Goal: Task Accomplishment & Management: Complete application form

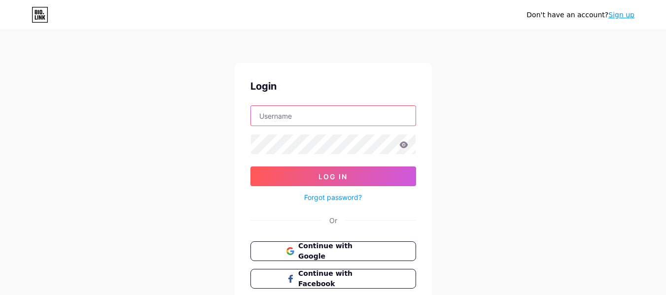
click at [312, 120] on input "text" at bounding box center [333, 116] width 165 height 20
type input "[EMAIL_ADDRESS][DOMAIN_NAME]"
click at [345, 253] on span "Continue with Google" at bounding box center [339, 251] width 82 height 21
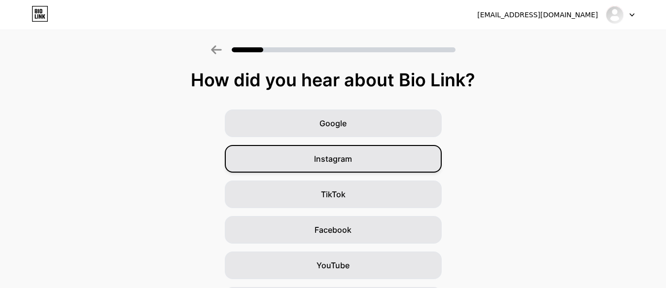
click at [410, 161] on div "Instagram" at bounding box center [333, 159] width 217 height 28
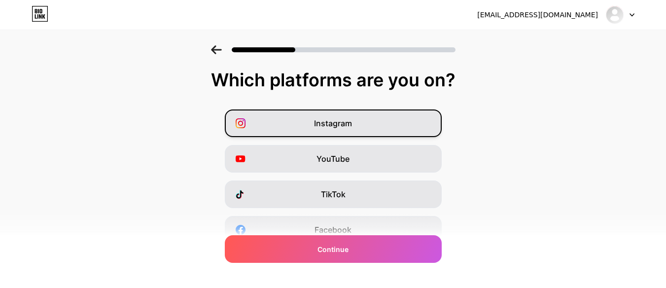
click at [401, 120] on div "Instagram" at bounding box center [333, 123] width 217 height 28
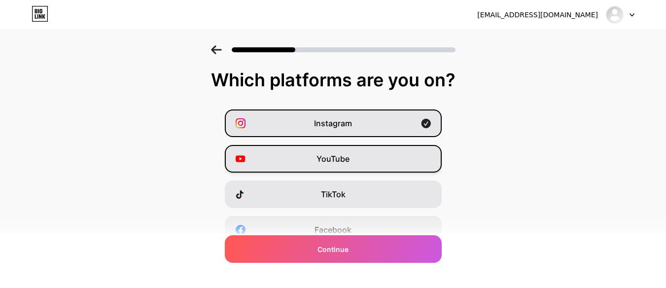
click at [401, 156] on div "YouTube" at bounding box center [333, 159] width 217 height 28
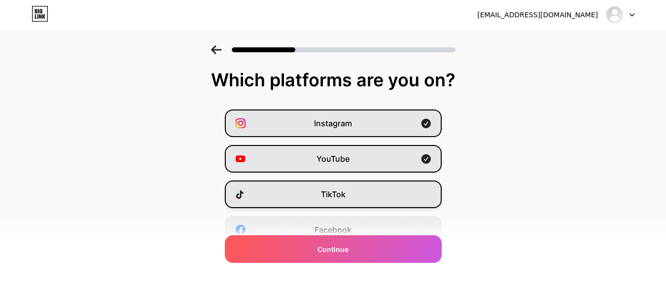
click at [407, 192] on div "TikTok" at bounding box center [333, 194] width 217 height 28
click at [410, 217] on div "Facebook" at bounding box center [333, 230] width 217 height 28
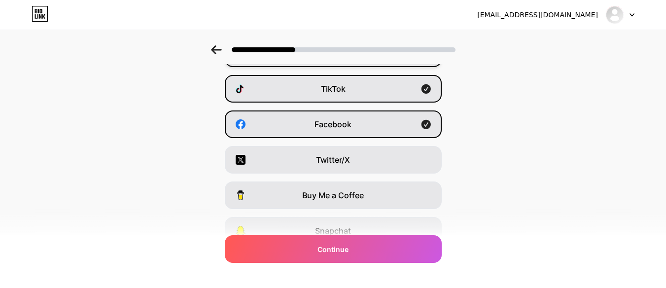
scroll to position [113, 0]
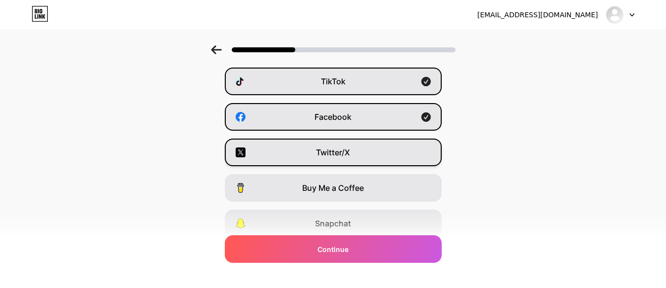
click at [360, 151] on div "Twitter/X" at bounding box center [333, 152] width 217 height 28
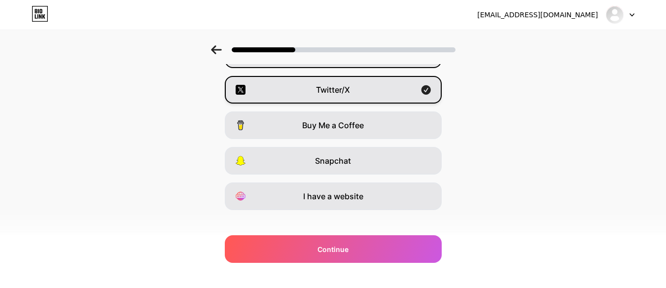
scroll to position [180, 0]
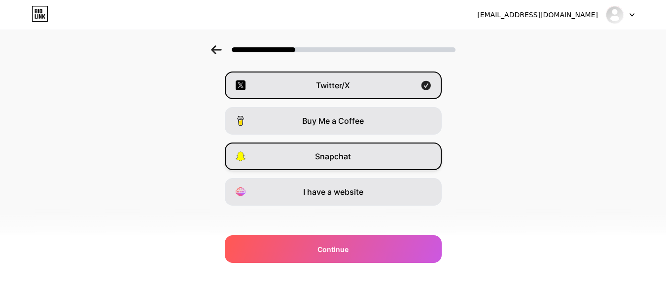
click at [410, 168] on div "Snapchat" at bounding box center [333, 156] width 217 height 28
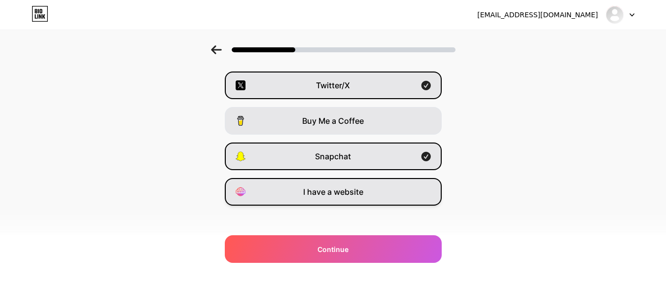
click at [416, 191] on div "I have a website" at bounding box center [333, 192] width 217 height 28
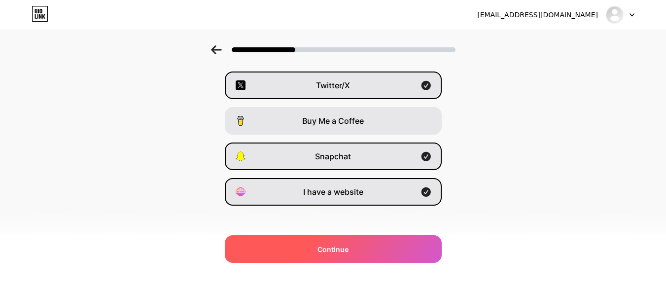
click at [419, 254] on div "Continue" at bounding box center [333, 249] width 217 height 28
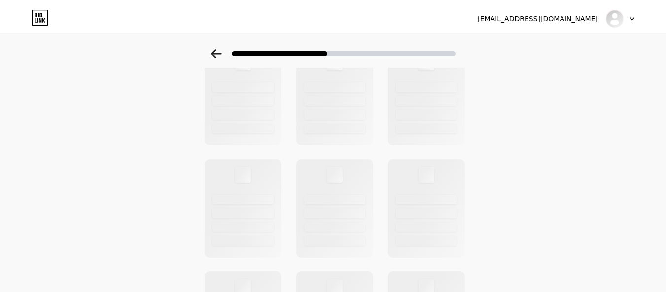
scroll to position [0, 0]
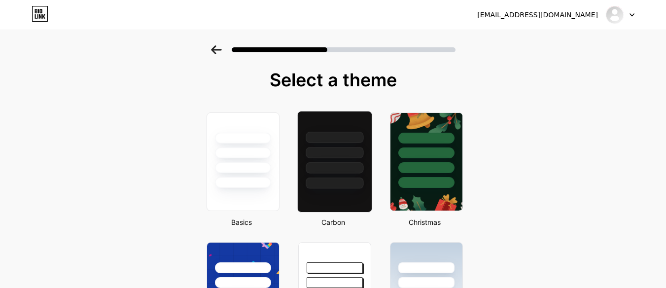
click at [367, 163] on div at bounding box center [334, 149] width 74 height 77
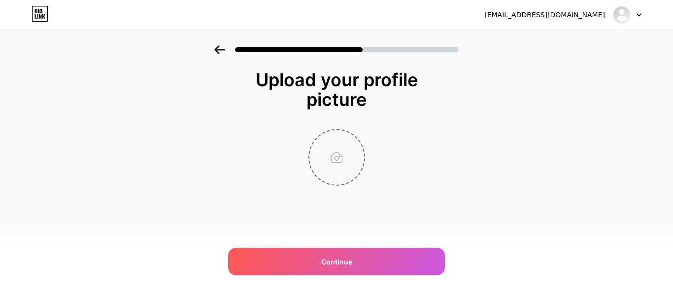
click at [342, 162] on input "file" at bounding box center [336, 157] width 55 height 55
type input "C:\fakepath\Logo Icon.png"
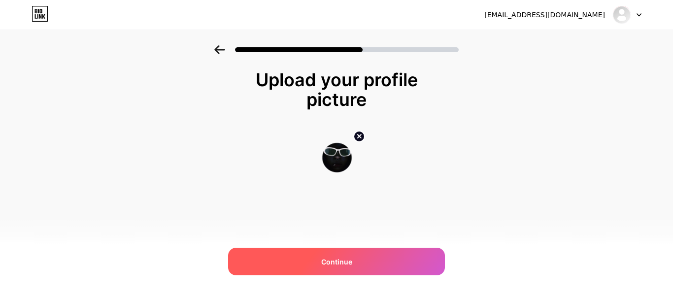
click at [341, 264] on span "Continue" at bounding box center [336, 262] width 31 height 10
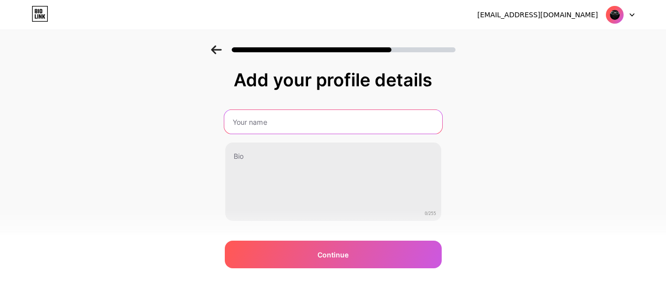
click at [292, 125] on input "text" at bounding box center [333, 122] width 218 height 24
type input "Fienaart Hous"
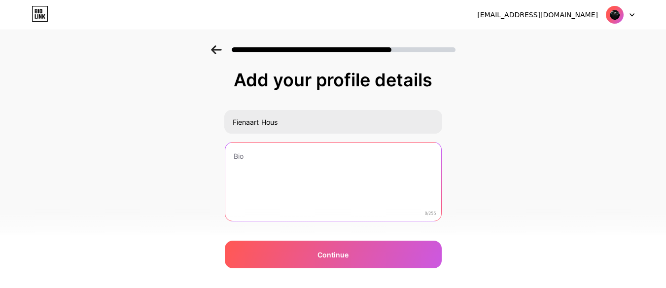
click at [286, 150] on textarea at bounding box center [333, 181] width 216 height 79
drag, startPoint x: 312, startPoint y: 165, endPoint x: 259, endPoint y: 166, distance: 52.7
click at [259, 166] on textarea "Artist|Musician| Alien lol Follow Happy Birthday Alien on Youtube" at bounding box center [333, 182] width 218 height 80
click at [275, 168] on textarea "Artist|Musician| Alien lol Follow Alien on Youtube" at bounding box center [333, 182] width 218 height 80
click at [260, 169] on textarea "Artist|Musician| Alien lol Follow Alien Birthday on Youtube" at bounding box center [333, 182] width 218 height 80
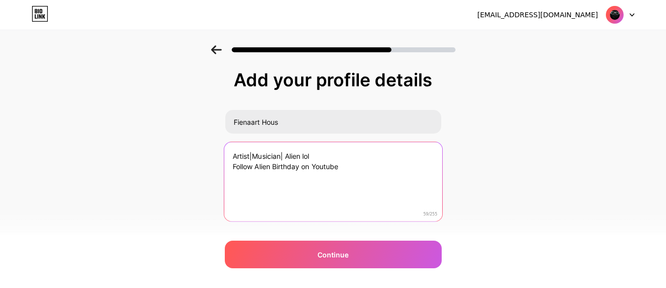
drag, startPoint x: 361, startPoint y: 169, endPoint x: 228, endPoint y: 176, distance: 133.7
click at [228, 176] on textarea "Artist|Musician| Alien lol Follow Alien Birthday on Youtube" at bounding box center [333, 182] width 218 height 80
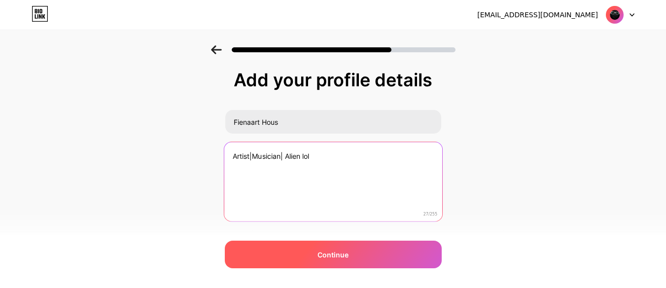
type textarea "Artist|Musician| Alien lol"
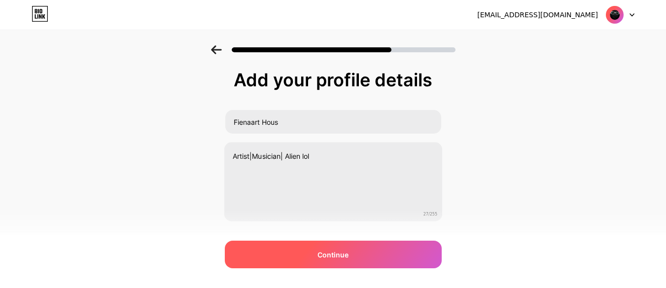
click at [333, 258] on span "Continue" at bounding box center [332, 254] width 31 height 10
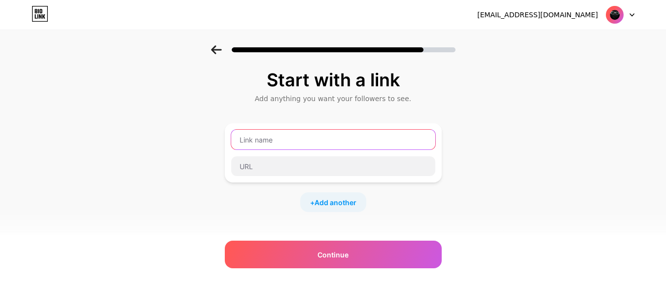
click at [299, 142] on input "text" at bounding box center [333, 140] width 204 height 20
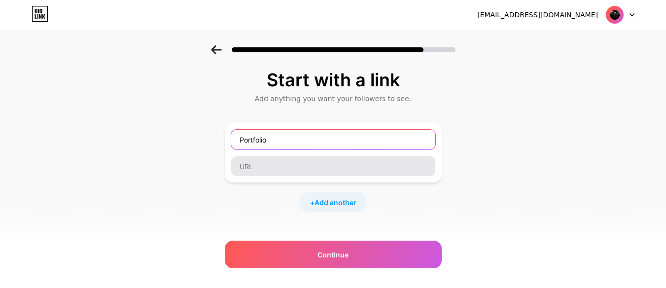
type input "Portfolio"
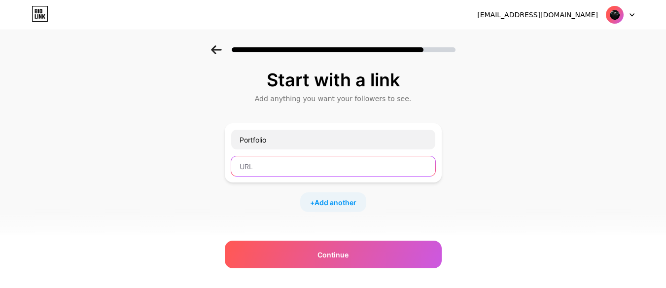
click at [306, 167] on input "text" at bounding box center [333, 166] width 204 height 20
type input "q"
paste input "https://fienaarthous.com/"
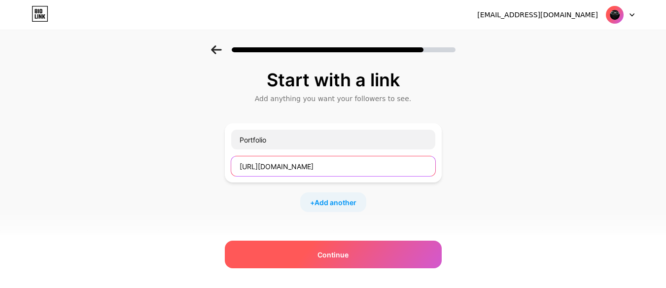
type input "https://fienaarthous.com/"
click at [317, 261] on div "Continue" at bounding box center [333, 254] width 217 height 28
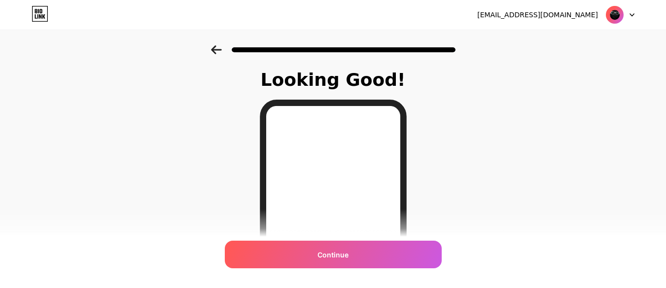
click at [317, 261] on div "Continue" at bounding box center [333, 254] width 217 height 28
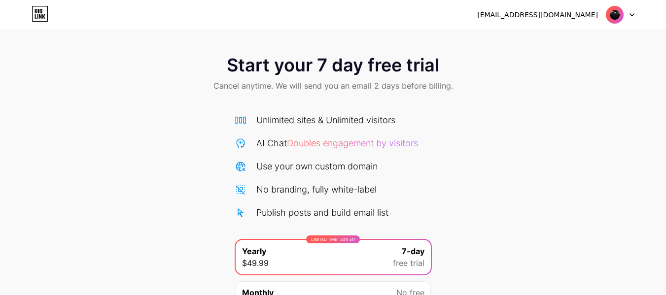
click at [634, 17] on div "fienaarthous@gmail.com Logout" at bounding box center [333, 15] width 666 height 18
click at [630, 17] on div at bounding box center [620, 15] width 29 height 18
click at [534, 40] on li "Logout" at bounding box center [573, 40] width 122 height 27
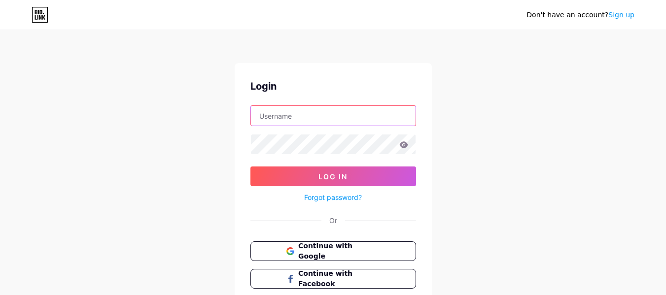
click at [330, 119] on input "text" at bounding box center [333, 116] width 165 height 20
type input "lawyerlonghorn16@aol.com"
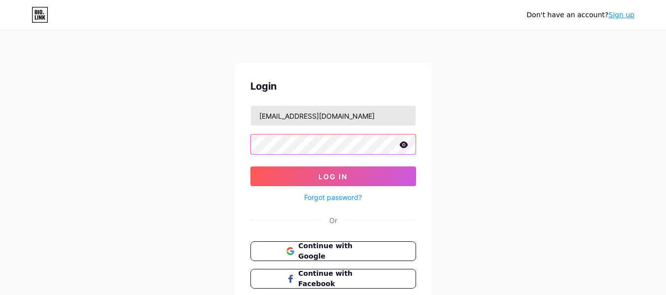
click at [250, 167] on button "Log In" at bounding box center [333, 177] width 166 height 20
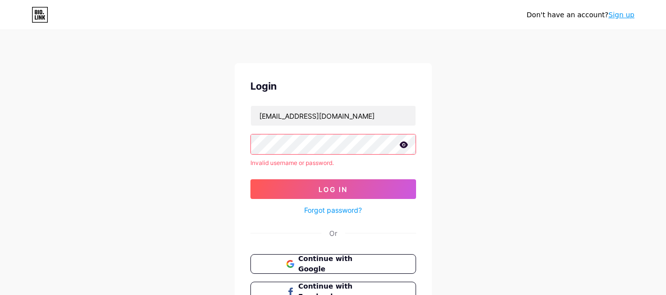
click at [186, 115] on div "Don't have an account? Sign up Login lawyerlonghorn16@aol.com Invalid username …" at bounding box center [333, 188] width 666 height 376
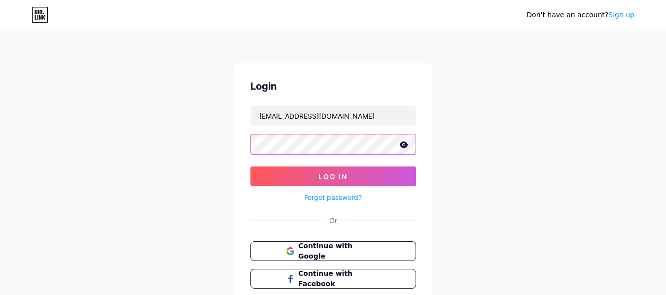
click at [250, 167] on button "Log In" at bounding box center [333, 177] width 166 height 20
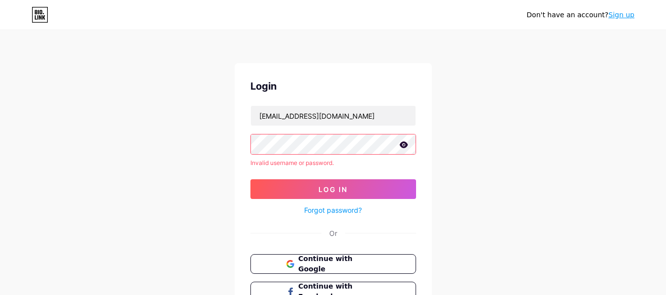
click at [191, 136] on div "Don't have an account? Sign up Login lawyerlonghorn16@aol.com Invalid username …" at bounding box center [333, 188] width 666 height 376
